Goal: Find contact information: Find contact information

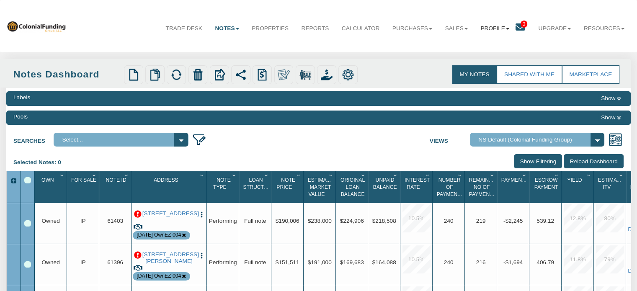
click at [494, 28] on link "Profile" at bounding box center [494, 28] width 41 height 21
click at [477, 47] on link "Settings" at bounding box center [495, 47] width 74 height 11
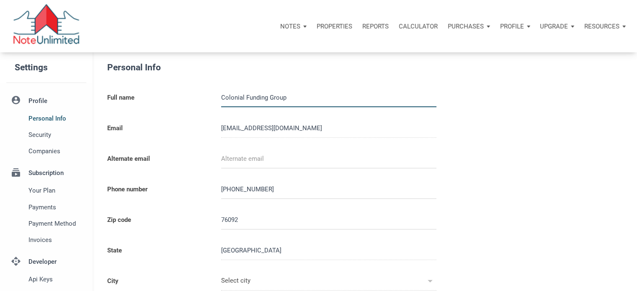
type input "SOUTHLAKE"
select select
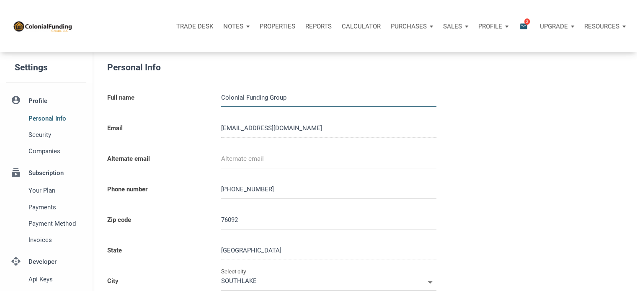
type input "0000000"
select select
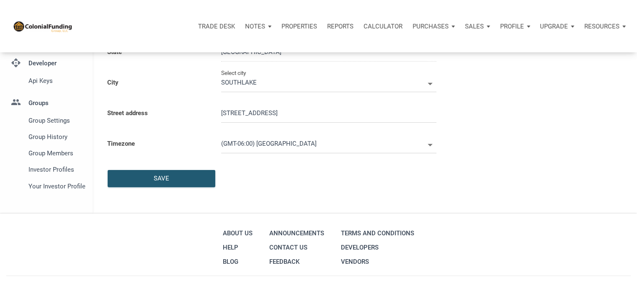
scroll to position [194, 0]
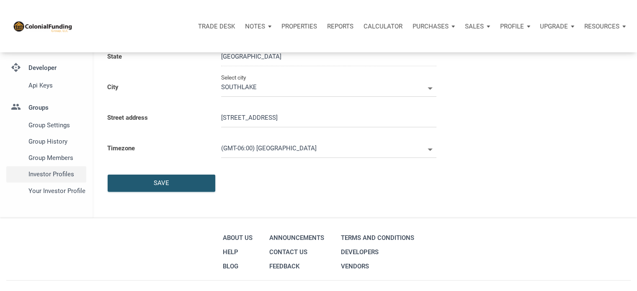
click at [54, 176] on span "Investor Profiles" at bounding box center [55, 174] width 54 height 10
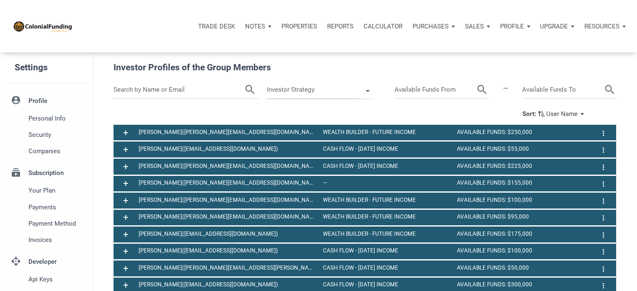
click at [135, 89] on input "text" at bounding box center [179, 90] width 131 height 18
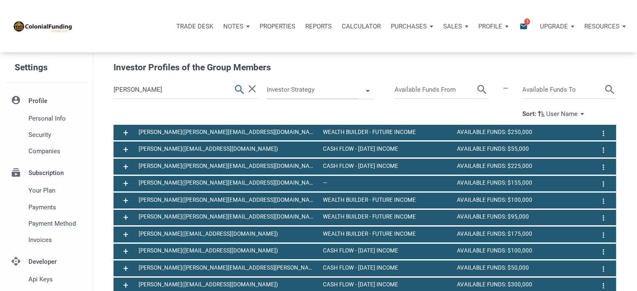
type input "sharna"
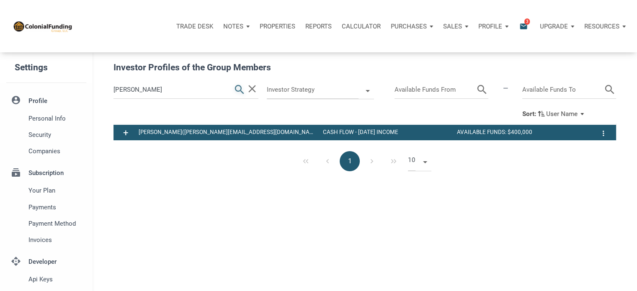
click at [239, 88] on icon "search" at bounding box center [239, 90] width 13 height 18
click at [139, 131] on div "Sharna McArdle (sharna@mcardleteam.com)" at bounding box center [226, 132] width 184 height 10
drag, startPoint x: 192, startPoint y: 133, endPoint x: 275, endPoint y: 134, distance: 83.0
click at [275, 134] on span "(sharna@mcardleteam.com)" at bounding box center [252, 132] width 140 height 6
copy span "sharna@mcardleteam.com"
